Goal: Transaction & Acquisition: Purchase product/service

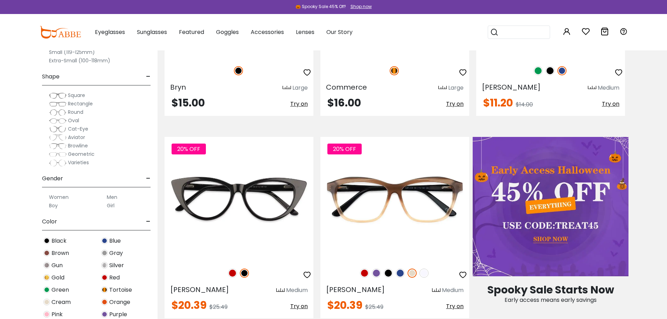
click at [61, 104] on img at bounding box center [58, 104] width 18 height 7
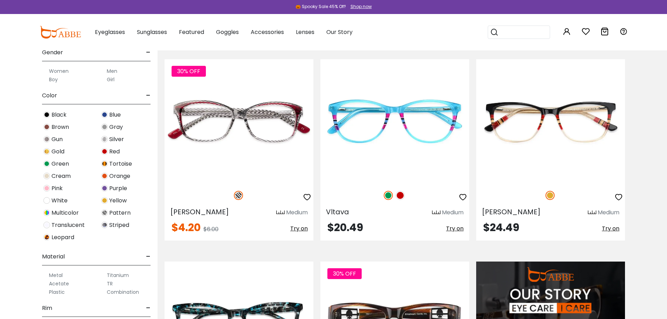
scroll to position [35, 0]
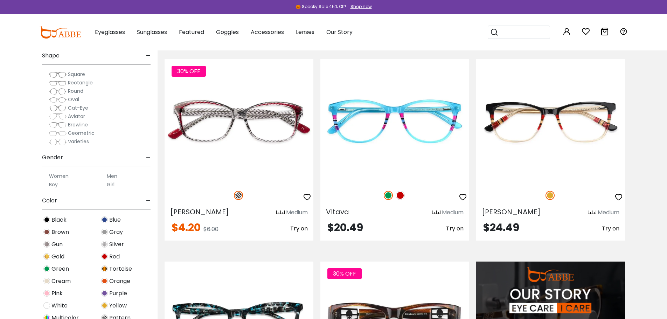
click at [111, 177] on label "Men" at bounding box center [112, 176] width 11 height 8
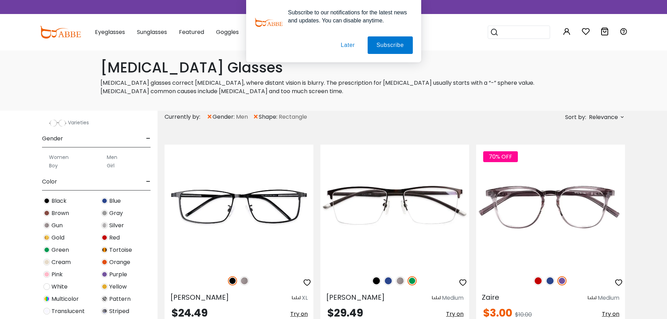
scroll to position [308, 0]
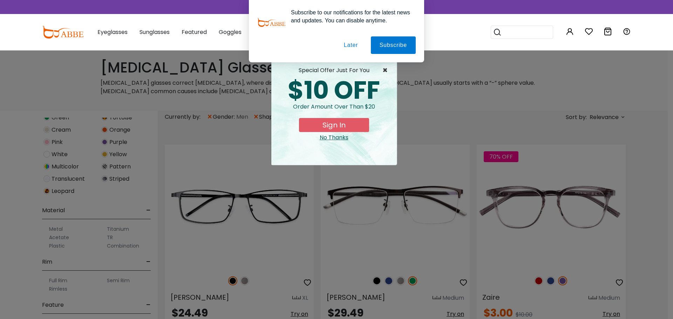
click at [386, 70] on span "×" at bounding box center [386, 70] width 9 height 8
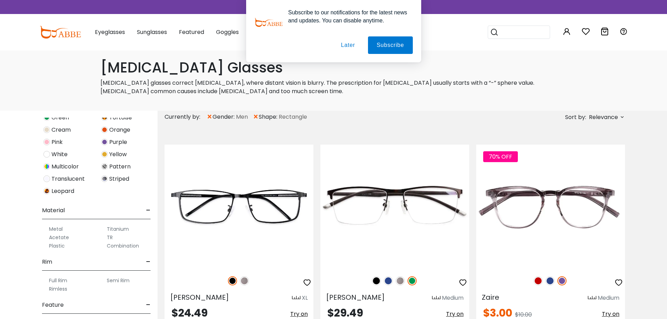
click at [350, 46] on button "Later" at bounding box center [348, 45] width 32 height 18
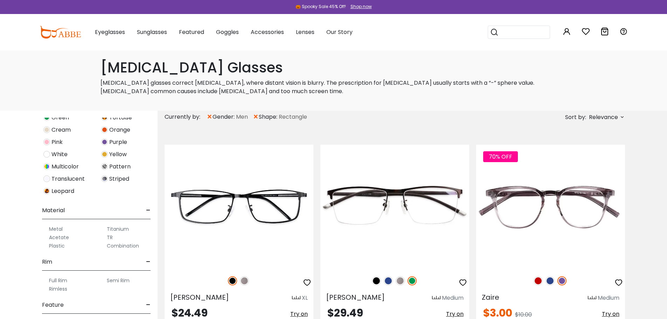
scroll to position [70, 0]
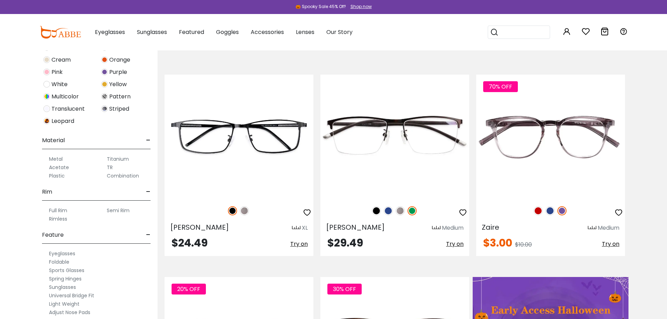
click at [57, 219] on label "Rimless" at bounding box center [58, 219] width 18 height 8
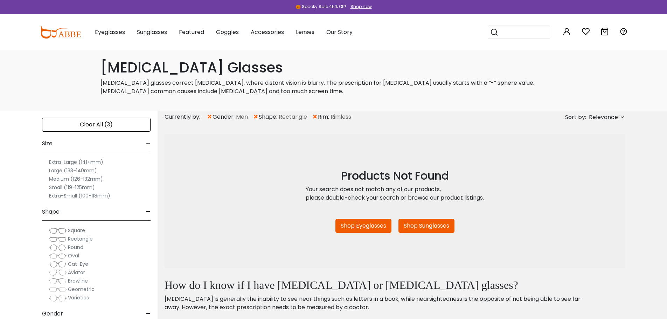
click at [316, 116] on span "×" at bounding box center [315, 117] width 6 height 13
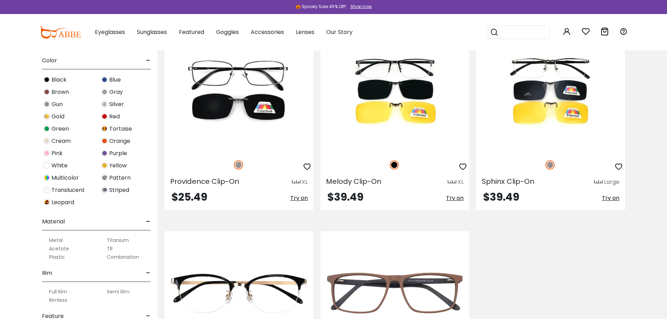
scroll to position [308, 0]
